Goal: Task Accomplishment & Management: Complete application form

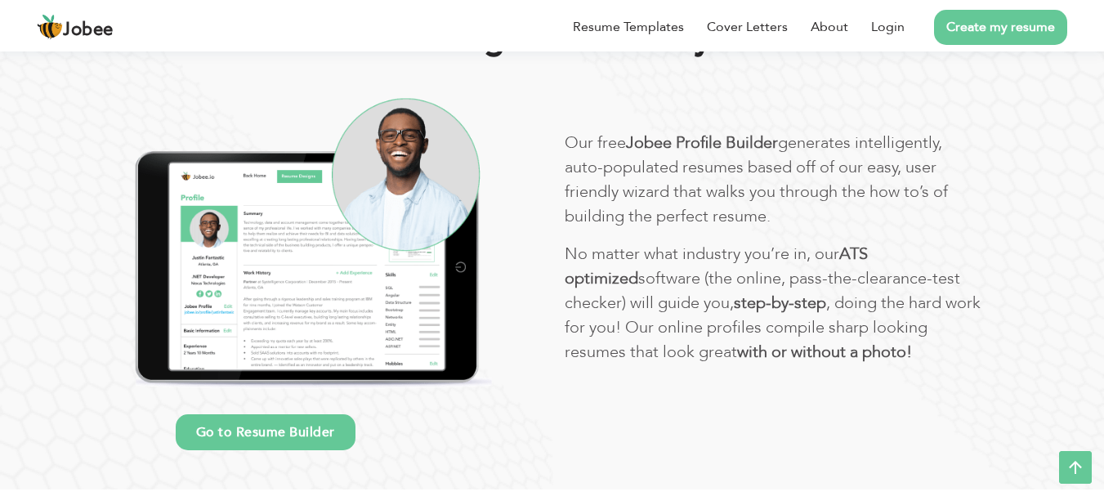
click at [1007, 21] on link "Create my resume" at bounding box center [1000, 27] width 133 height 35
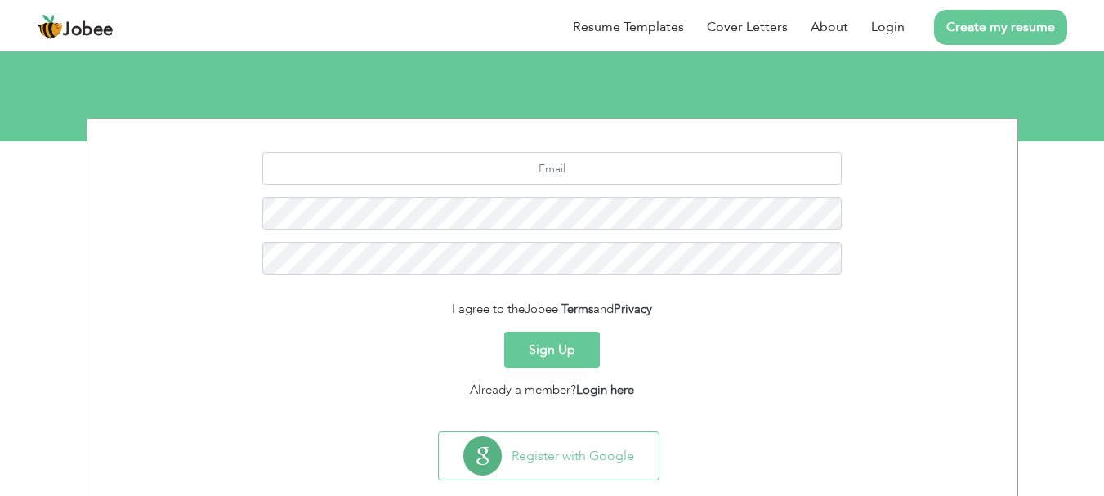
scroll to position [213, 0]
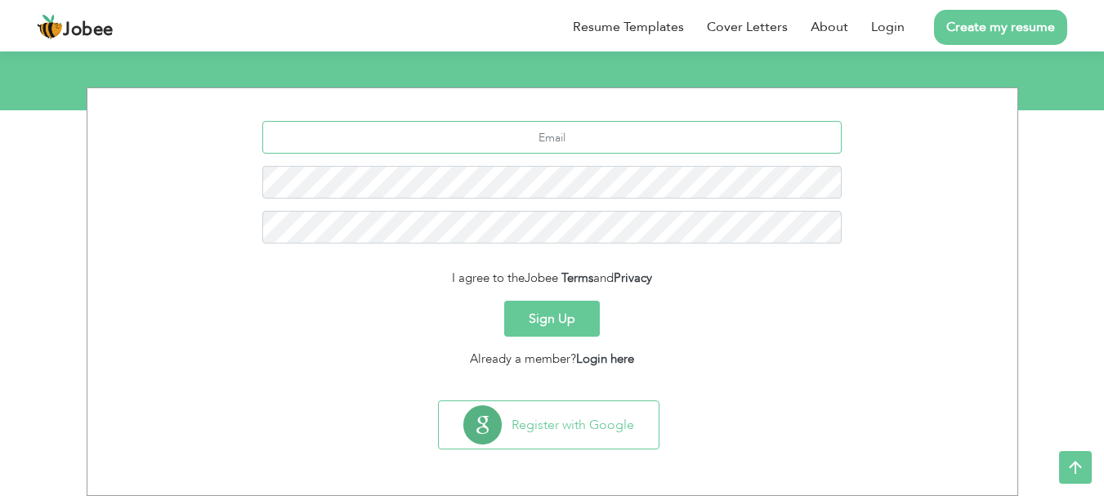
click at [560, 127] on input "text" at bounding box center [551, 137] width 579 height 33
type input "krugtraveltourism@gmail.com"
click at [504, 301] on button "Sign Up" at bounding box center [552, 319] width 96 height 36
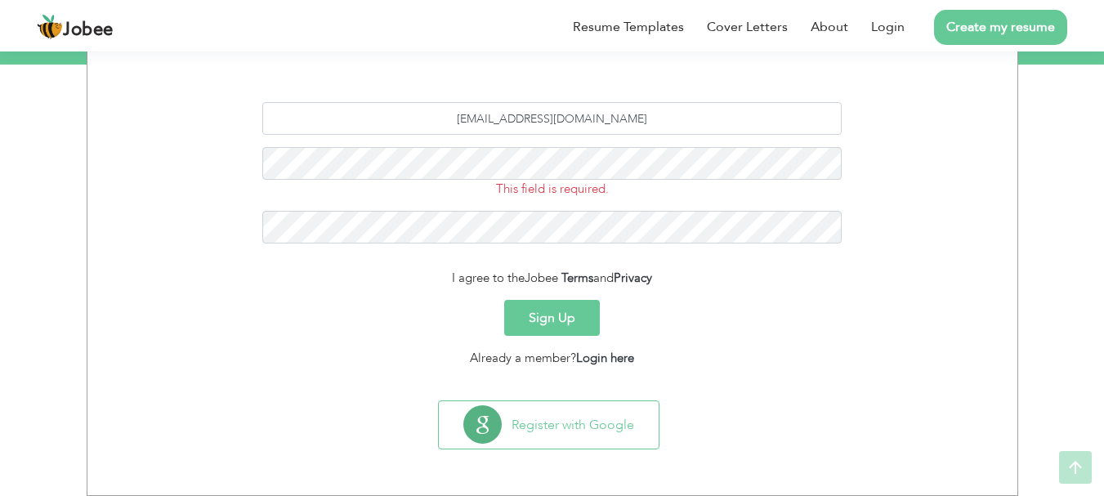
scroll to position [245, 0]
click at [556, 313] on button "Sign Up" at bounding box center [552, 318] width 96 height 36
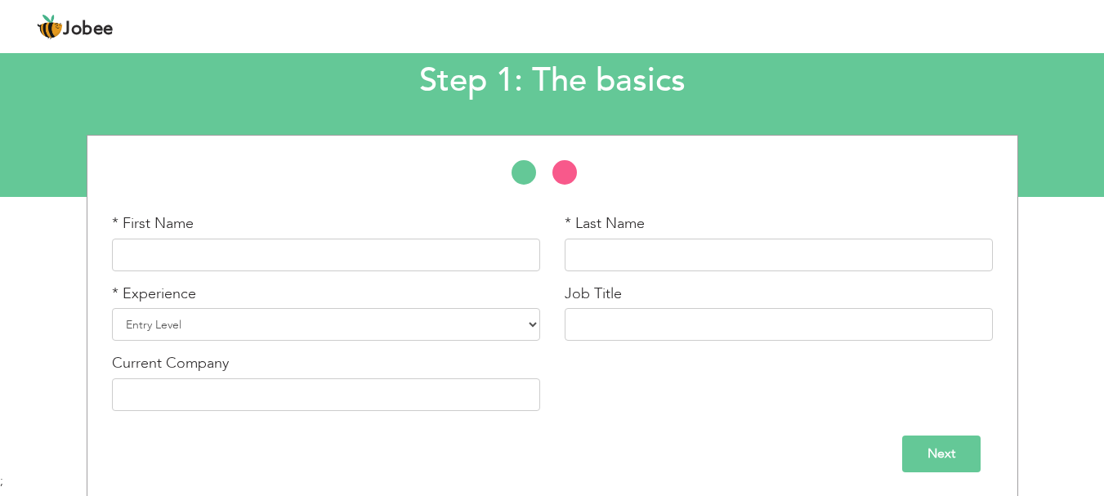
scroll to position [97, 0]
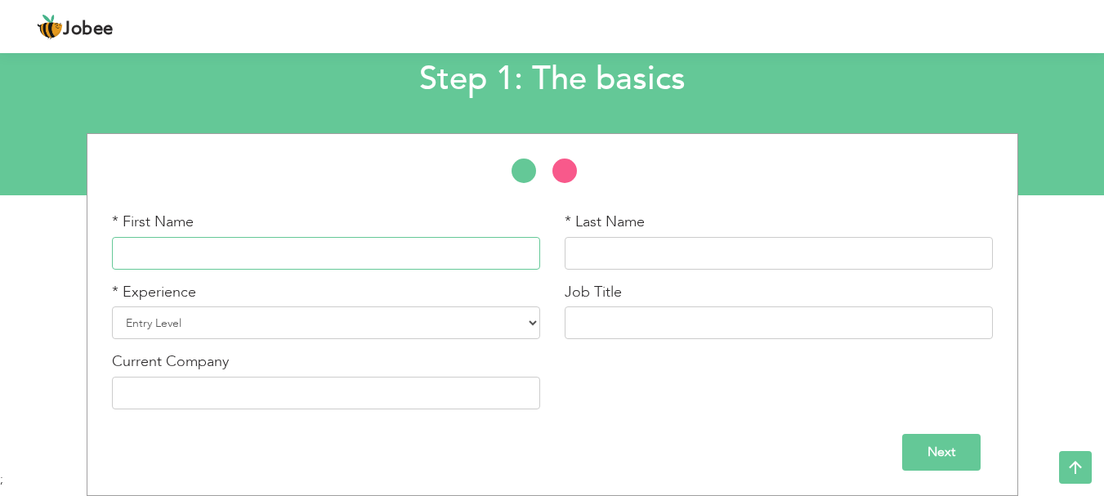
click at [271, 248] on input "text" at bounding box center [326, 253] width 428 height 33
type input "Sharoon"
click at [712, 254] on input "text" at bounding box center [779, 253] width 428 height 33
type input "Arif"
click at [290, 326] on select "Entry Level Less than 1 Year 1 Year 2 Years 3 Years 4 Years 5 Years 6 Years 7 Y…" at bounding box center [326, 322] width 428 height 33
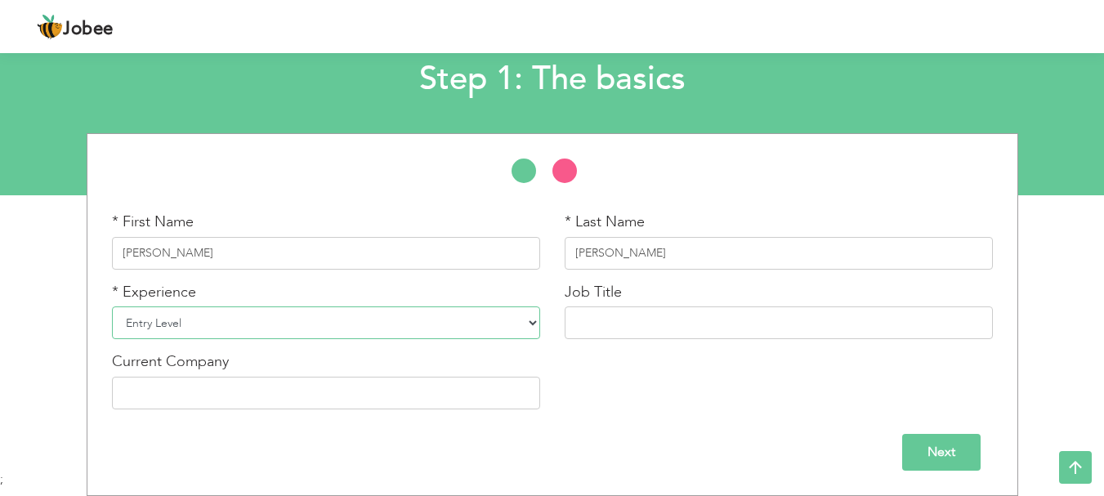
select select "12"
click at [112, 306] on select "Entry Level Less than 1 Year 1 Year 2 Years 3 Years 4 Years 5 Years 6 Years 7 Y…" at bounding box center [326, 322] width 428 height 33
click at [626, 327] on input "text" at bounding box center [779, 322] width 428 height 33
click at [613, 324] on input "Event planner" at bounding box center [779, 322] width 428 height 33
type input "Event Planner"
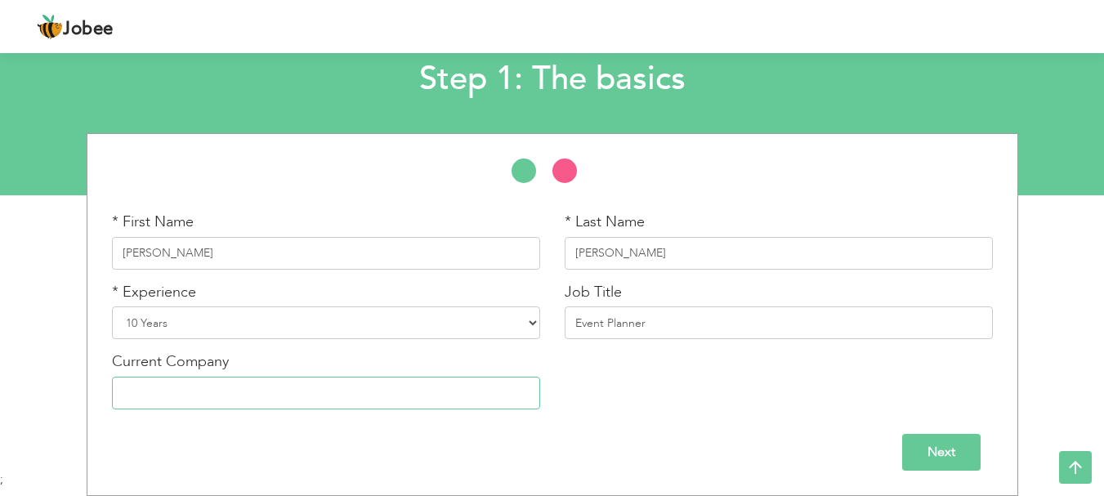
click at [270, 394] on input "text" at bounding box center [326, 393] width 428 height 33
type input "Freelance"
click at [931, 449] on input "Next" at bounding box center [941, 452] width 78 height 37
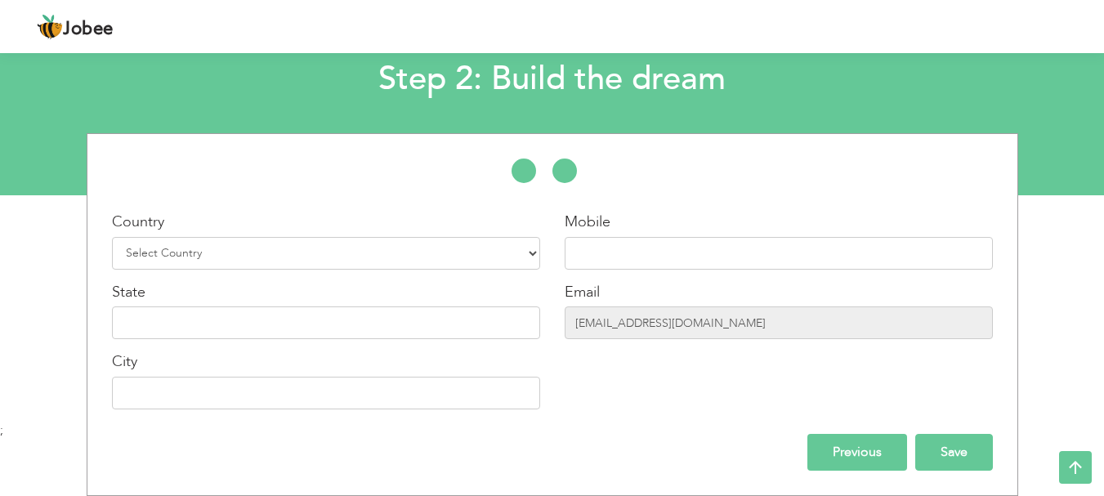
click at [966, 453] on input "Save" at bounding box center [954, 452] width 78 height 37
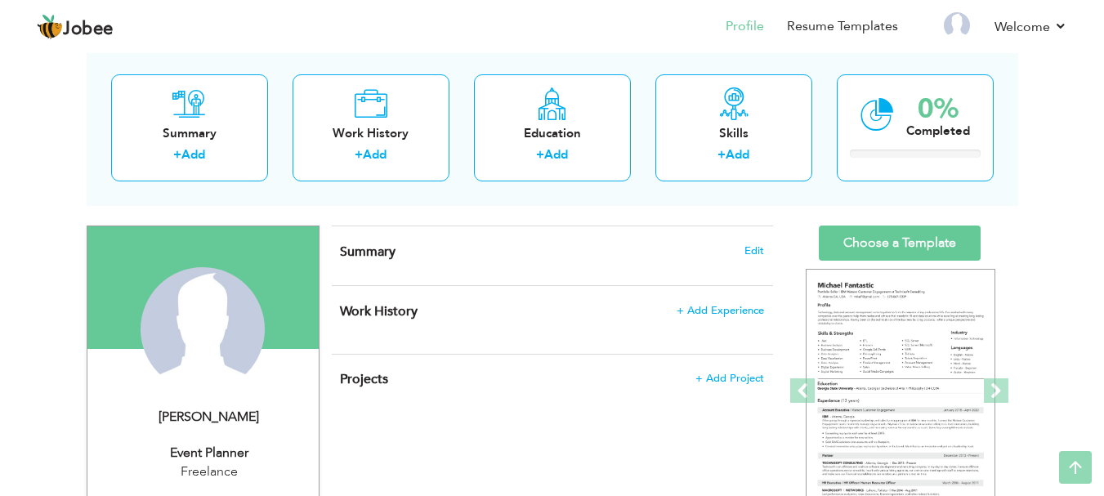
scroll to position [82, 0]
